Goal: Information Seeking & Learning: Learn about a topic

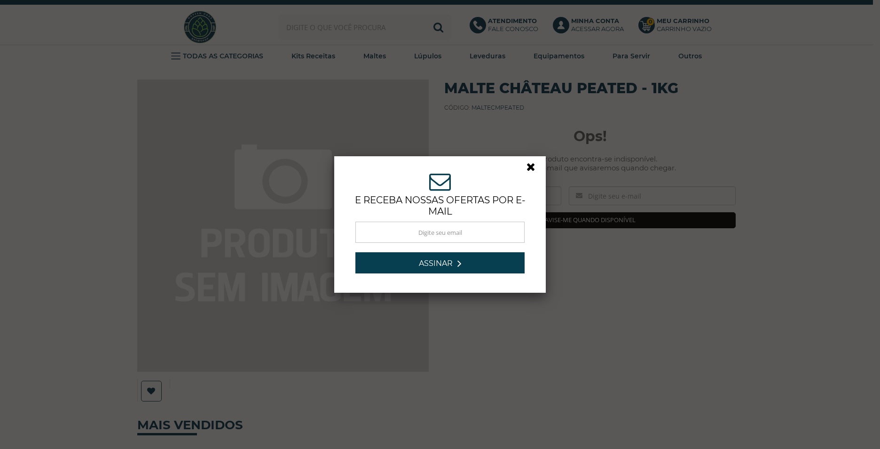
click at [529, 166] on link at bounding box center [535, 169] width 17 height 17
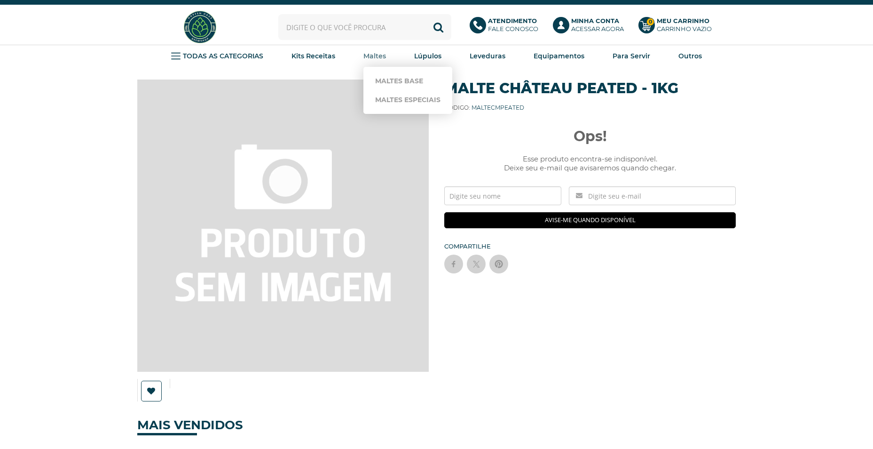
click at [381, 56] on strong "Maltes" at bounding box center [375, 56] width 23 height 8
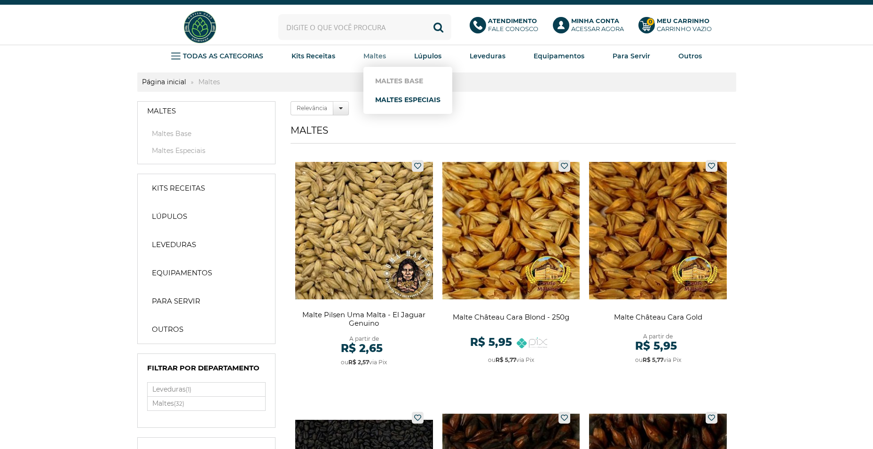
click at [405, 98] on link "Maltes Especiais" at bounding box center [407, 99] width 65 height 19
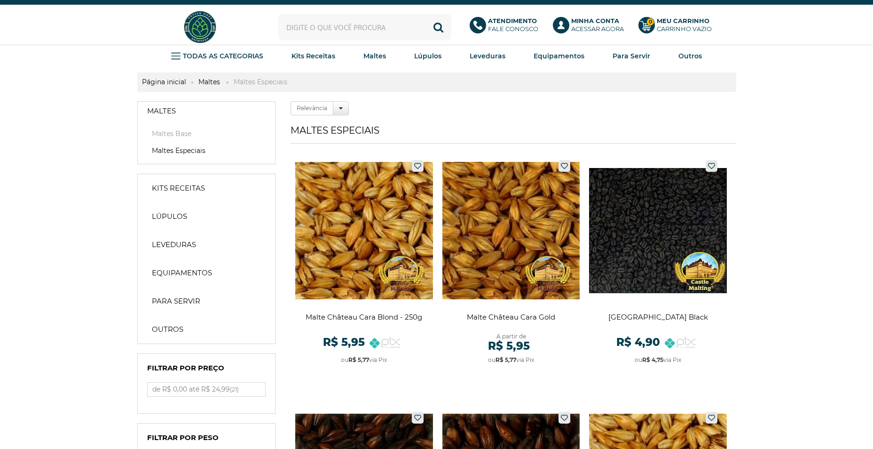
click at [304, 28] on input "text" at bounding box center [364, 27] width 173 height 26
type input "peated"
click at [426, 14] on button "Buscar" at bounding box center [439, 27] width 26 height 26
